Goal: Transaction & Acquisition: Register for event/course

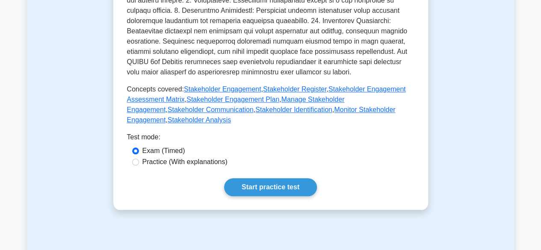
scroll to position [464, 0]
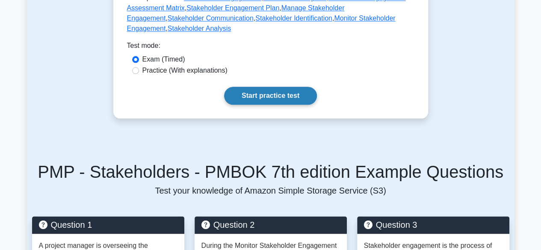
click at [265, 87] on link "Start practice test" at bounding box center [270, 96] width 93 height 18
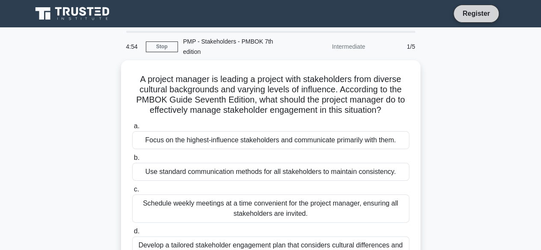
click at [474, 15] on link "Register" at bounding box center [476, 13] width 38 height 11
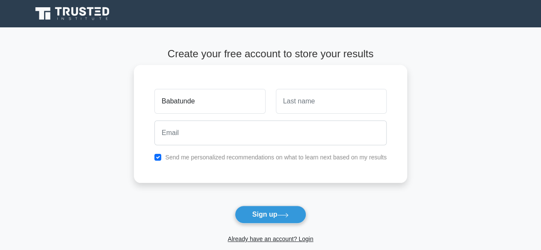
type input "Babatunde"
type input "Adeyemi"
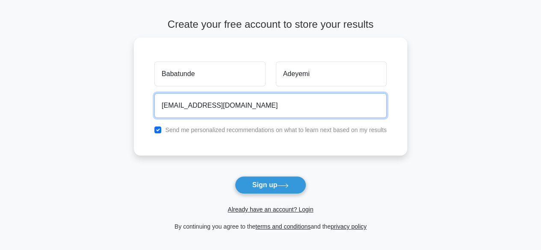
scroll to position [43, 0]
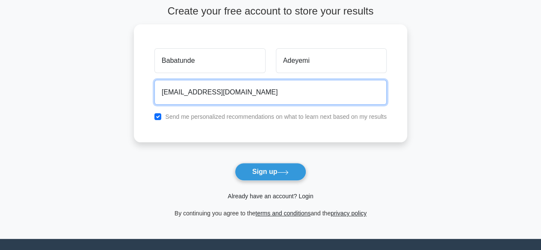
type input "tunadesol@gmail.com"
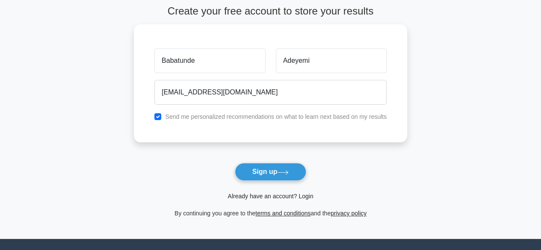
click at [266, 196] on link "Already have an account? Login" at bounding box center [271, 196] width 86 height 7
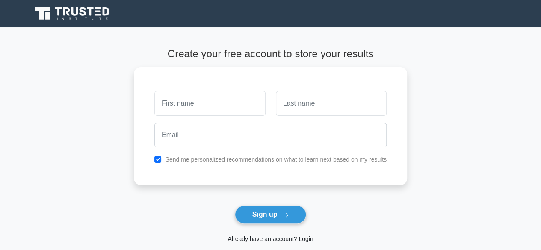
click at [288, 239] on link "Already have an account? Login" at bounding box center [271, 239] width 86 height 7
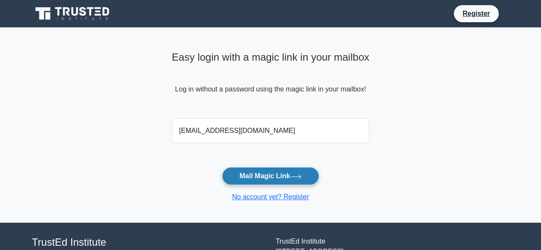
type input "[EMAIL_ADDRESS][DOMAIN_NAME]"
click at [257, 179] on button "Mail Magic Link" at bounding box center [270, 176] width 97 height 18
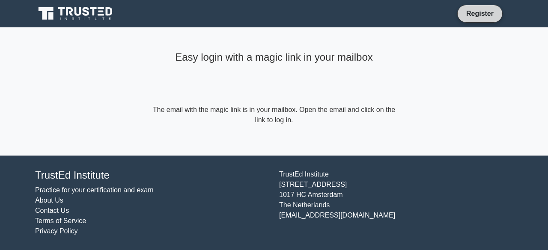
click at [475, 14] on link "Register" at bounding box center [480, 13] width 38 height 11
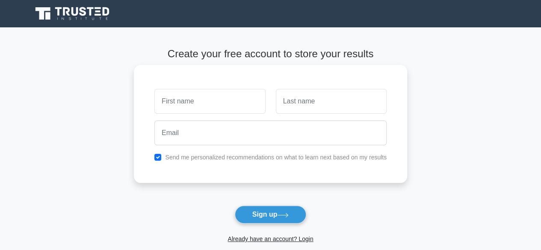
click at [180, 105] on input "text" at bounding box center [209, 101] width 111 height 25
type input "Babatunde"
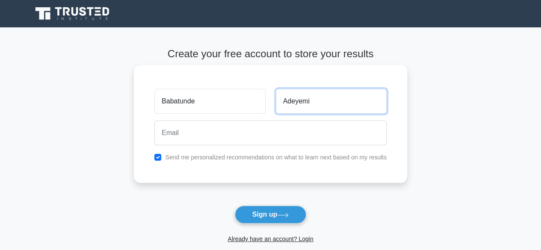
type input "Adeyemi"
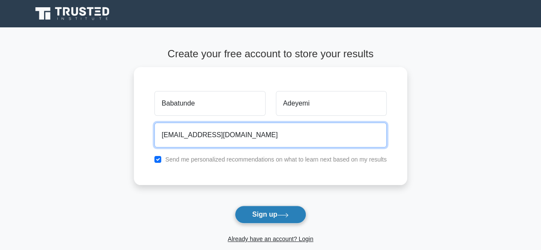
type input "[EMAIL_ADDRESS][DOMAIN_NAME]"
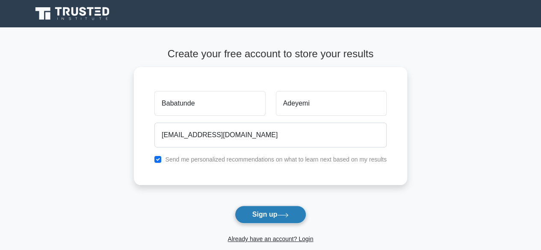
click at [257, 218] on button "Sign up" at bounding box center [271, 215] width 72 height 18
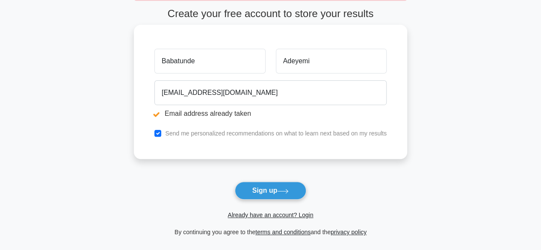
scroll to position [86, 0]
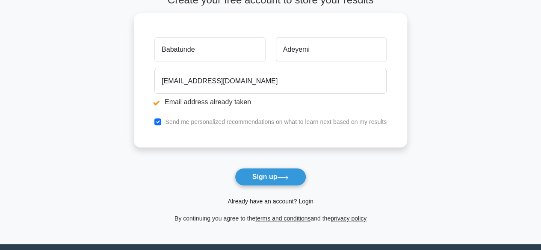
click at [280, 201] on link "Already have an account? Login" at bounding box center [271, 201] width 86 height 7
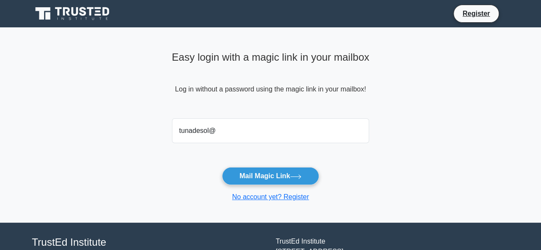
type input "tunadesol@"
